Goal: Information Seeking & Learning: Check status

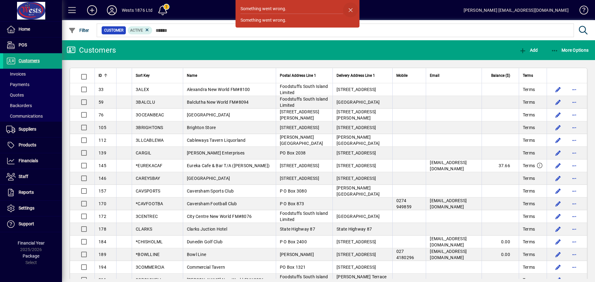
click at [350, 9] on span "button" at bounding box center [350, 9] width 15 height 15
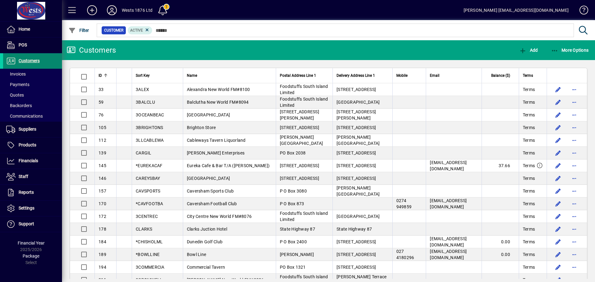
click at [26, 60] on span "Customers" at bounding box center [29, 60] width 21 height 5
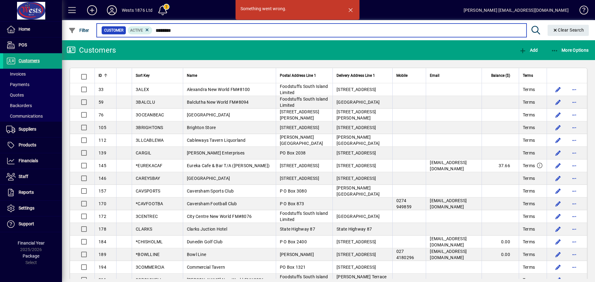
type input "********"
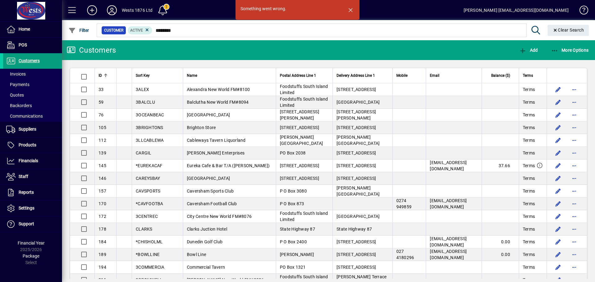
click at [114, 6] on icon at bounding box center [112, 10] width 12 height 10
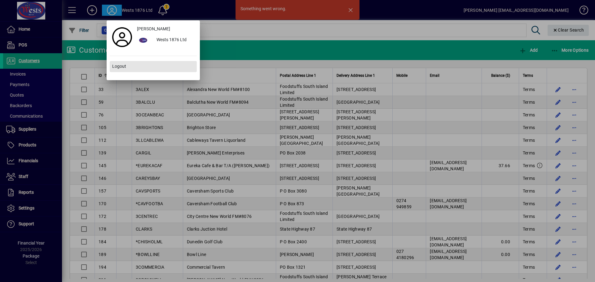
drag, startPoint x: 125, startPoint y: 68, endPoint x: 142, endPoint y: 59, distance: 19.1
click at [126, 68] on button "Logout" at bounding box center [153, 66] width 87 height 11
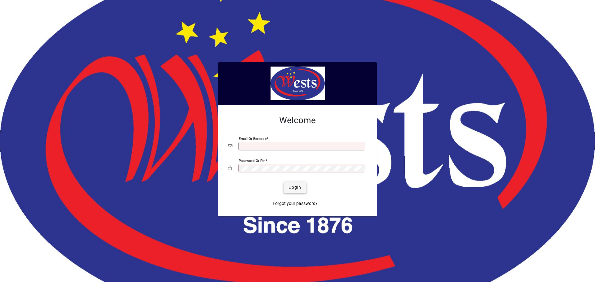
type input "**********"
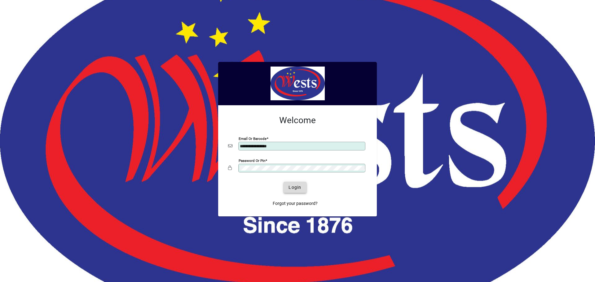
click at [294, 186] on span "Login" at bounding box center [294, 187] width 13 height 7
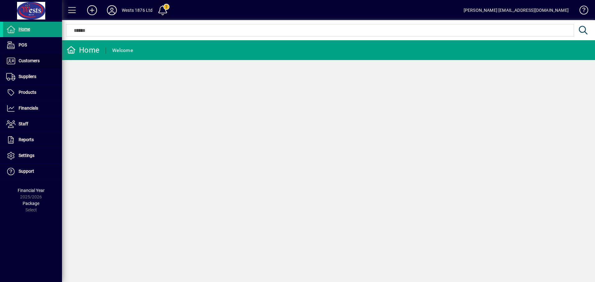
drag, startPoint x: 29, startPoint y: 61, endPoint x: 166, endPoint y: 20, distance: 142.8
click at [29, 61] on span "Customers" at bounding box center [29, 60] width 21 height 5
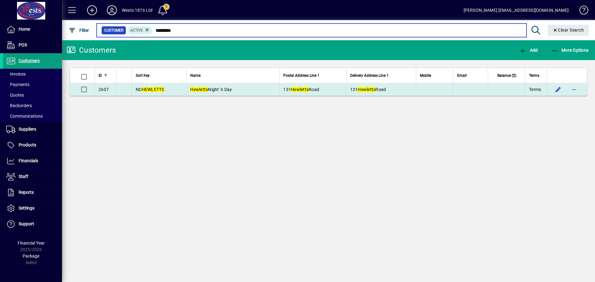
type input "********"
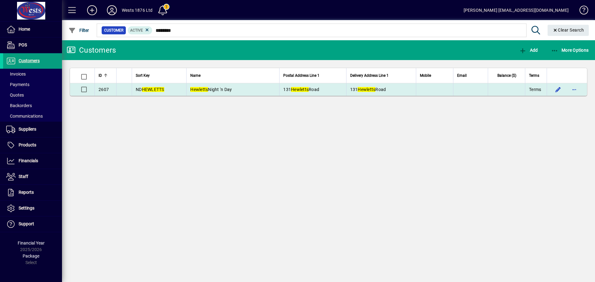
click at [234, 88] on td "Hewletts Night 'n Day" at bounding box center [232, 89] width 93 height 12
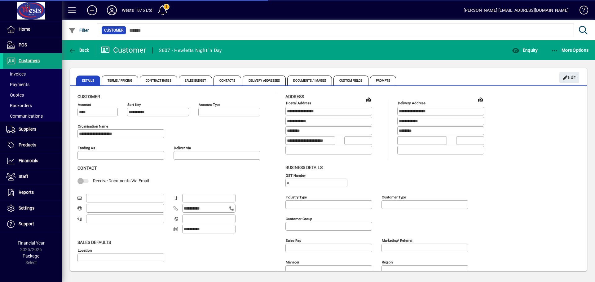
type input "**********"
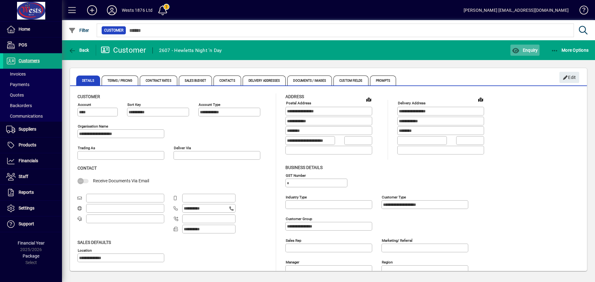
click at [526, 50] on span "Enquiry" at bounding box center [525, 50] width 26 height 5
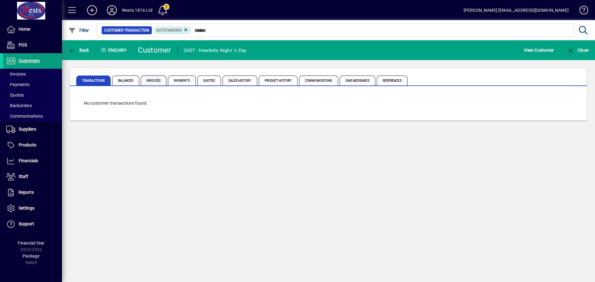
click at [151, 82] on span "Invoices" at bounding box center [154, 81] width 26 height 10
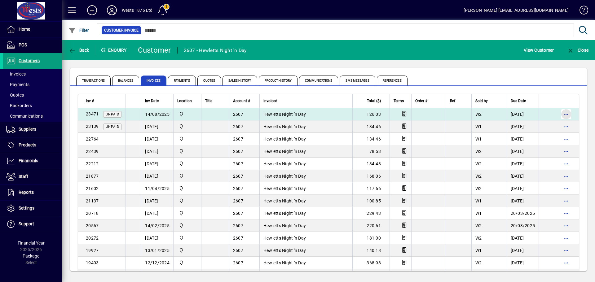
click at [560, 116] on span "button" at bounding box center [566, 114] width 15 height 15
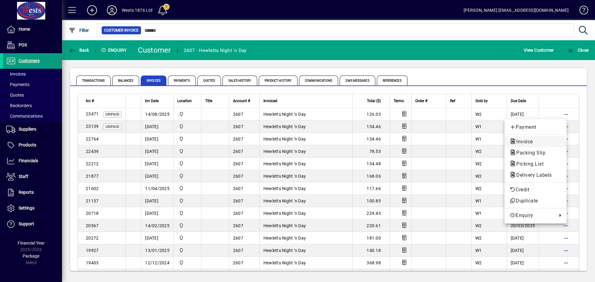
click at [522, 140] on span "Invoice" at bounding box center [522, 142] width 27 height 6
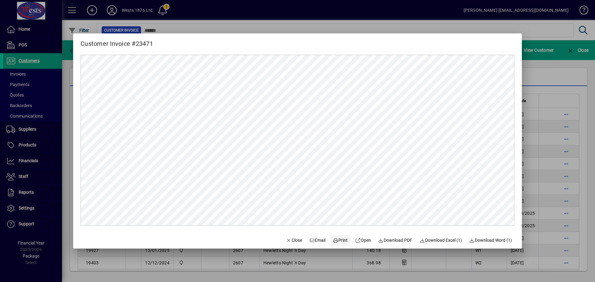
click at [339, 237] on span at bounding box center [340, 240] width 20 height 15
click at [288, 240] on span "Close" at bounding box center [294, 240] width 16 height 7
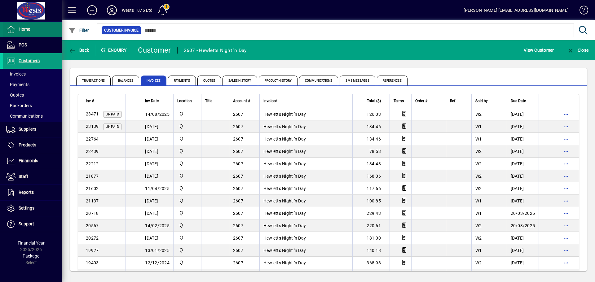
drag, startPoint x: 24, startPoint y: 59, endPoint x: 53, endPoint y: 29, distance: 42.3
click at [24, 59] on span "Customers" at bounding box center [29, 60] width 21 height 5
